Goal: Information Seeking & Learning: Learn about a topic

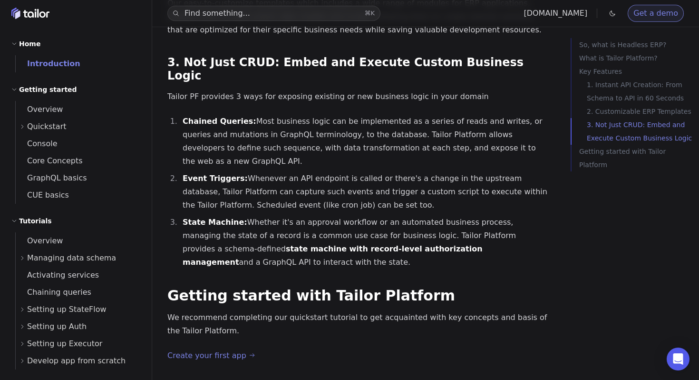
scroll to position [12, 0]
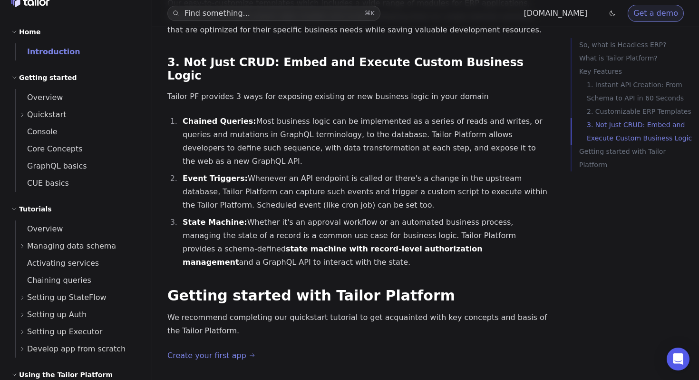
click at [89, 348] on span "Develop app from scratch" at bounding box center [76, 348] width 98 height 13
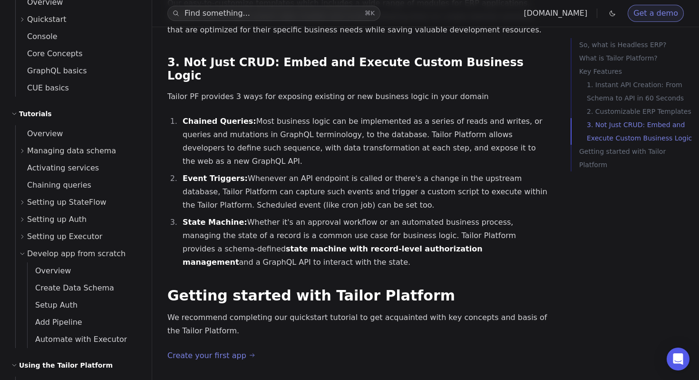
scroll to position [121, 0]
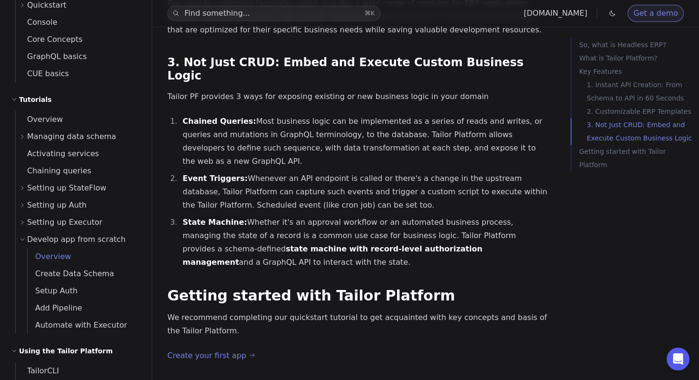
click at [58, 262] on span "Overview" at bounding box center [49, 256] width 43 height 13
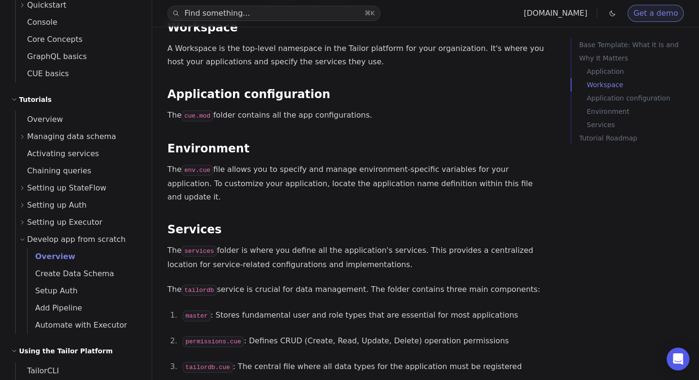
scroll to position [695, 0]
click at [204, 164] on code "env.cue" at bounding box center [198, 169] width 32 height 11
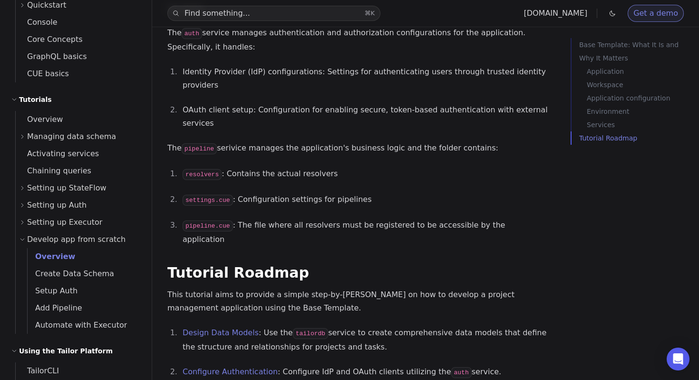
scroll to position [1185, 0]
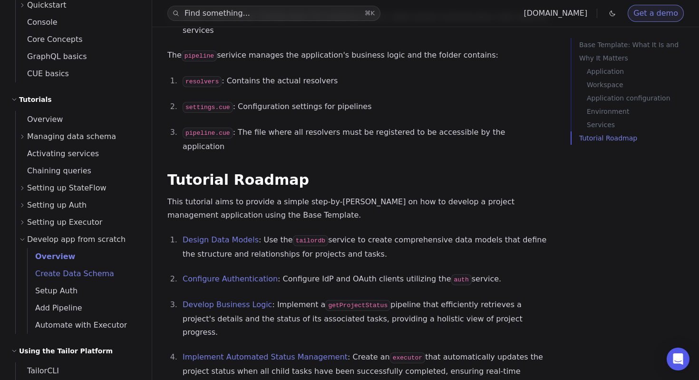
click at [99, 273] on span "Create Data Schema" at bounding box center [71, 273] width 87 height 9
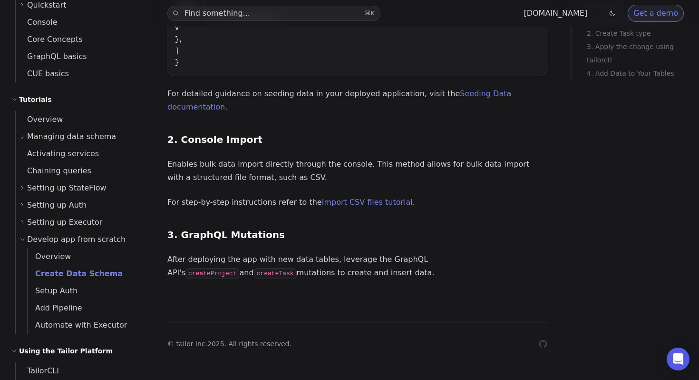
scroll to position [3213, 0]
click at [101, 295] on link "Setup Auth" at bounding box center [84, 290] width 113 height 17
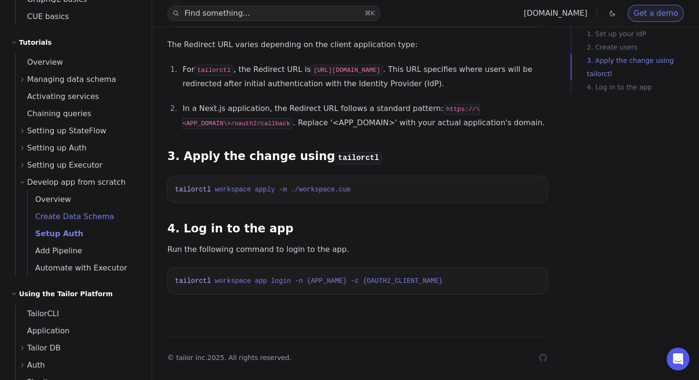
scroll to position [183, 0]
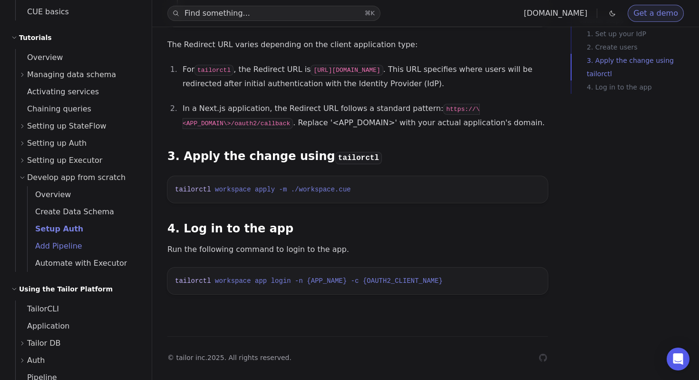
click at [82, 243] on link "Add Pipeline" at bounding box center [84, 245] width 113 height 17
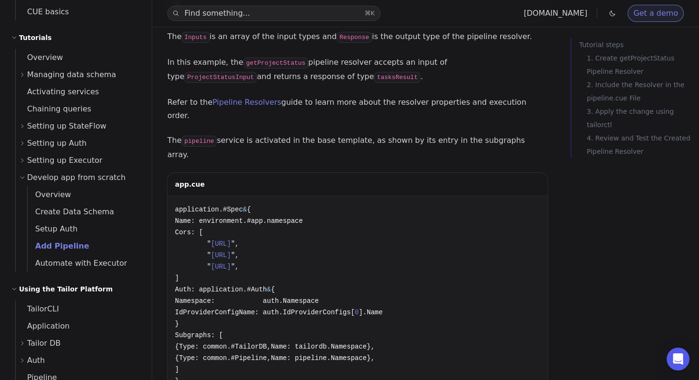
scroll to position [1366, 0]
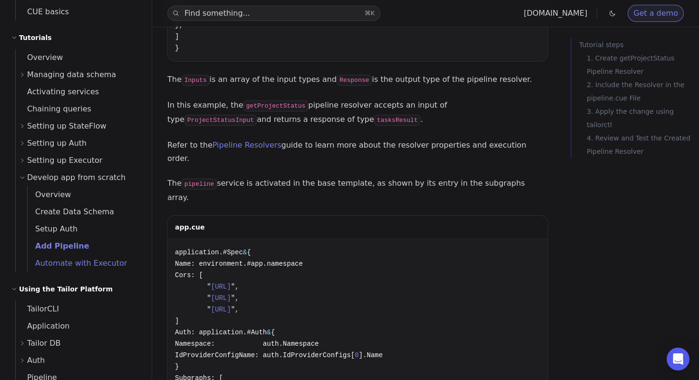
click at [92, 270] on link "Automate with Executor" at bounding box center [84, 263] width 113 height 17
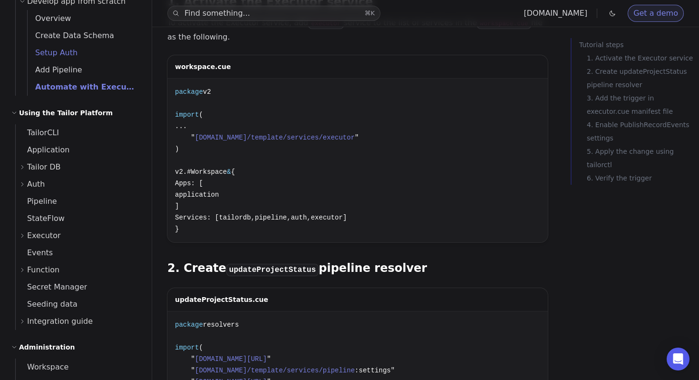
scroll to position [360, 0]
click at [53, 153] on span "Application" at bounding box center [43, 149] width 54 height 9
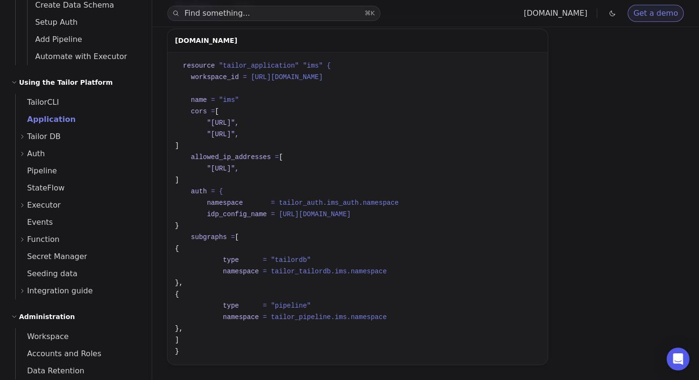
scroll to position [401, 0]
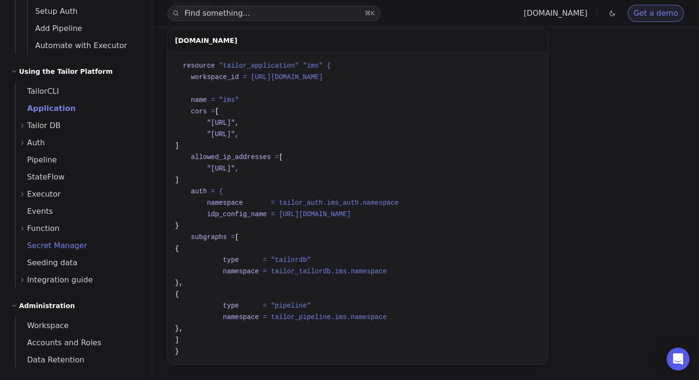
click at [76, 243] on span "Secret Manager" at bounding box center [51, 245] width 71 height 9
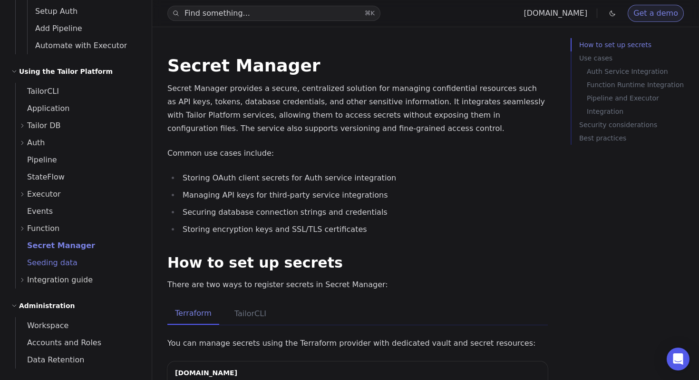
click at [69, 264] on span "Seeding data" at bounding box center [47, 262] width 62 height 9
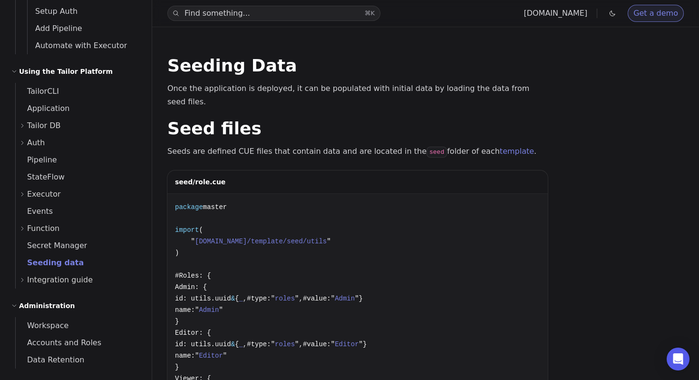
click at [69, 286] on span "Integration guide" at bounding box center [60, 279] width 66 height 13
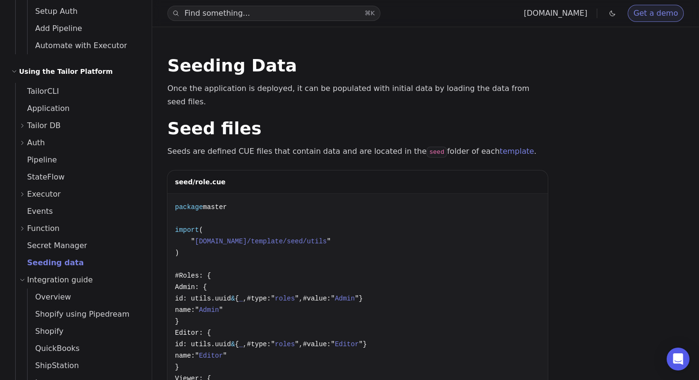
click at [71, 284] on span "Integration guide" at bounding box center [60, 279] width 66 height 13
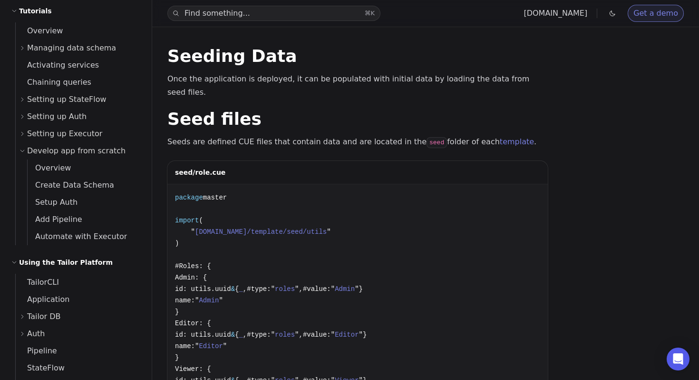
scroll to position [210, 0]
click at [87, 32] on link "Overview" at bounding box center [78, 30] width 125 height 17
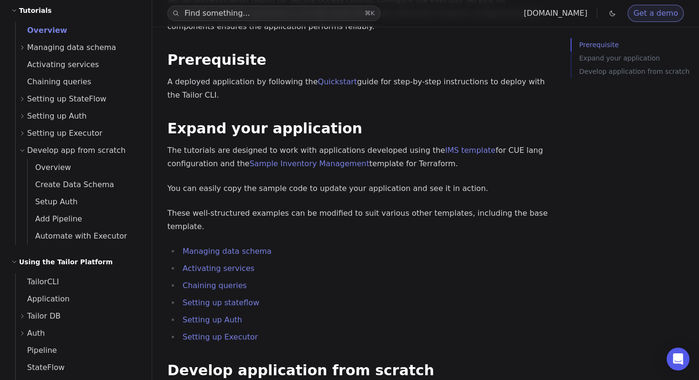
scroll to position [107, 0]
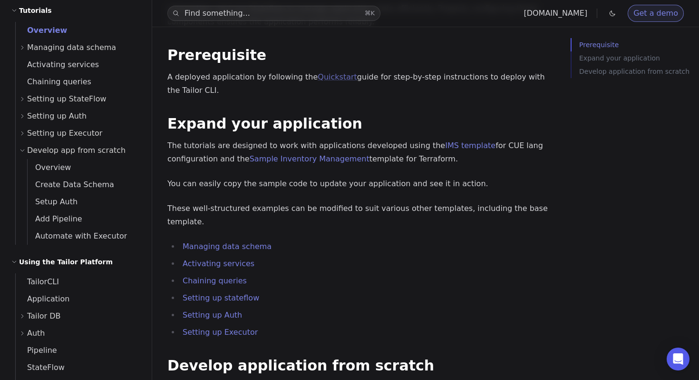
click at [320, 76] on link "Quickstart" at bounding box center [337, 76] width 39 height 9
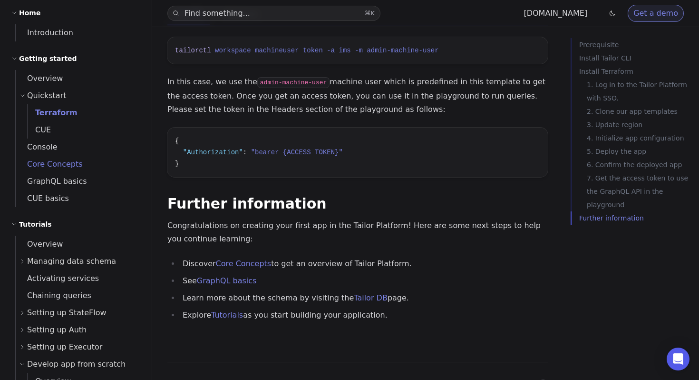
scroll to position [61, 0]
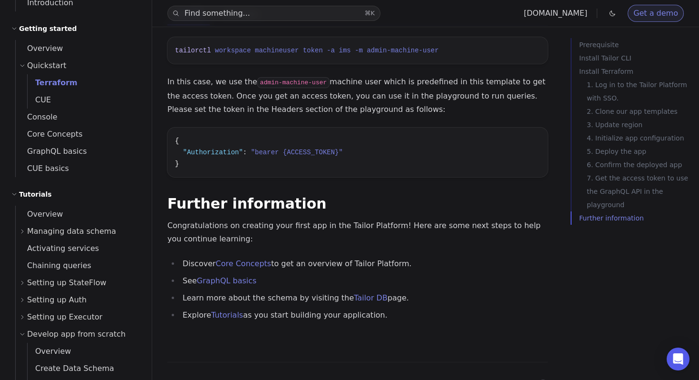
click at [62, 230] on span "Managing data schema" at bounding box center [71, 231] width 89 height 13
click at [58, 208] on span "Overview" at bounding box center [39, 213] width 47 height 13
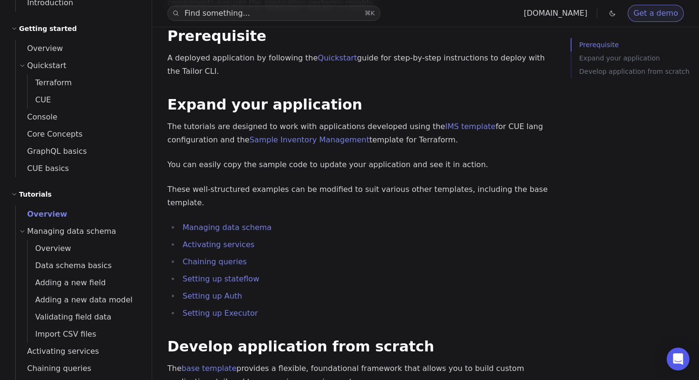
scroll to position [272, 0]
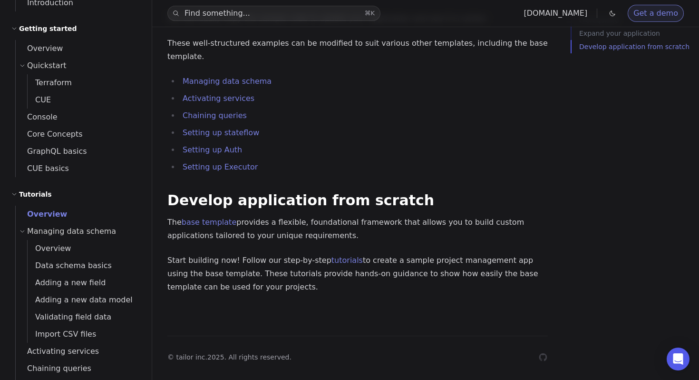
click at [30, 227] on span "Managing data schema" at bounding box center [71, 231] width 89 height 13
click at [48, 243] on span "Activating services" at bounding box center [57, 248] width 83 height 13
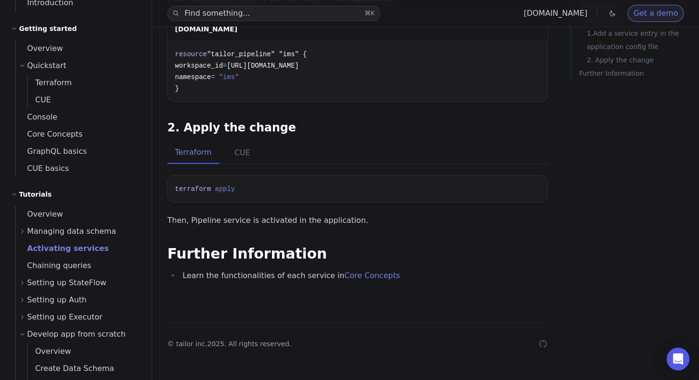
scroll to position [788, 0]
click at [104, 265] on link "Chaining queries" at bounding box center [78, 265] width 125 height 17
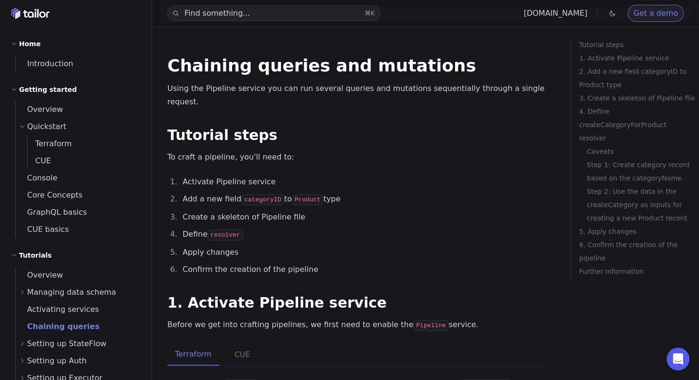
click at [37, 21] on div "Find something... ⌘ K [DOMAIN_NAME] Get a demo API Documentation Support Home I…" at bounding box center [76, 190] width 152 height 380
click at [37, 17] on rect "Home" at bounding box center [37, 13] width 1 height 9
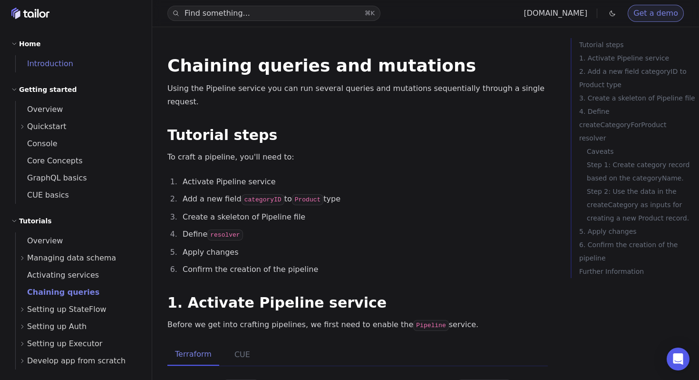
click at [42, 59] on span "Introduction" at bounding box center [45, 63] width 58 height 9
